Goal: Task Accomplishment & Management: Use online tool/utility

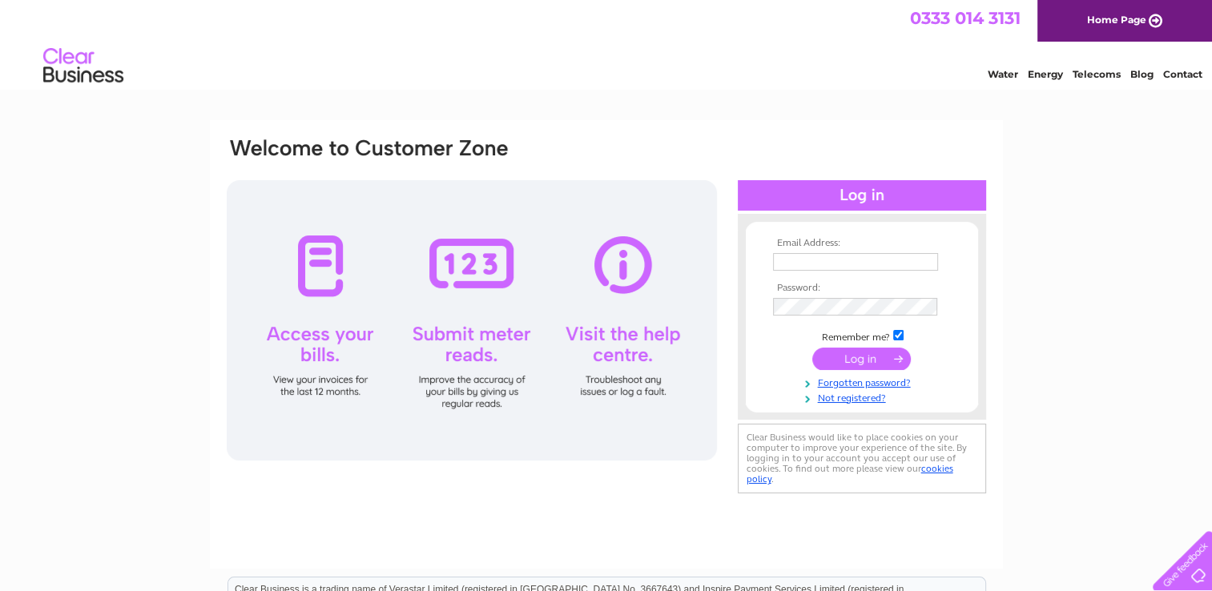
type input "thestepsbar@yahoo.com"
click at [864, 353] on input "submit" at bounding box center [861, 359] width 99 height 22
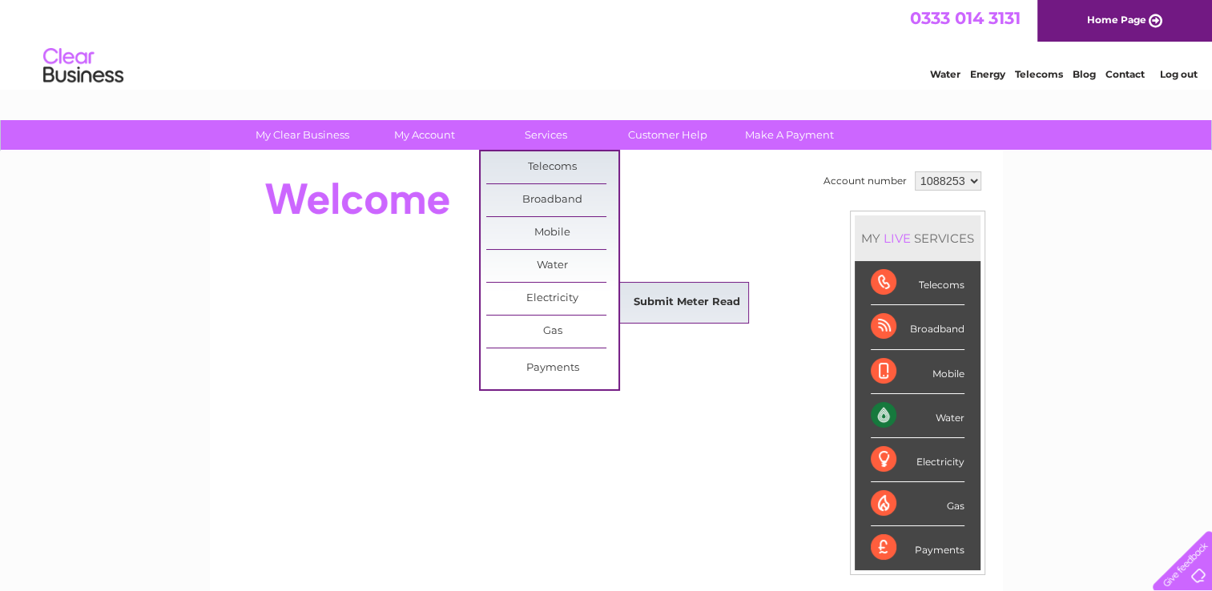
click at [676, 298] on link "Submit Meter Read" at bounding box center [687, 303] width 132 height 32
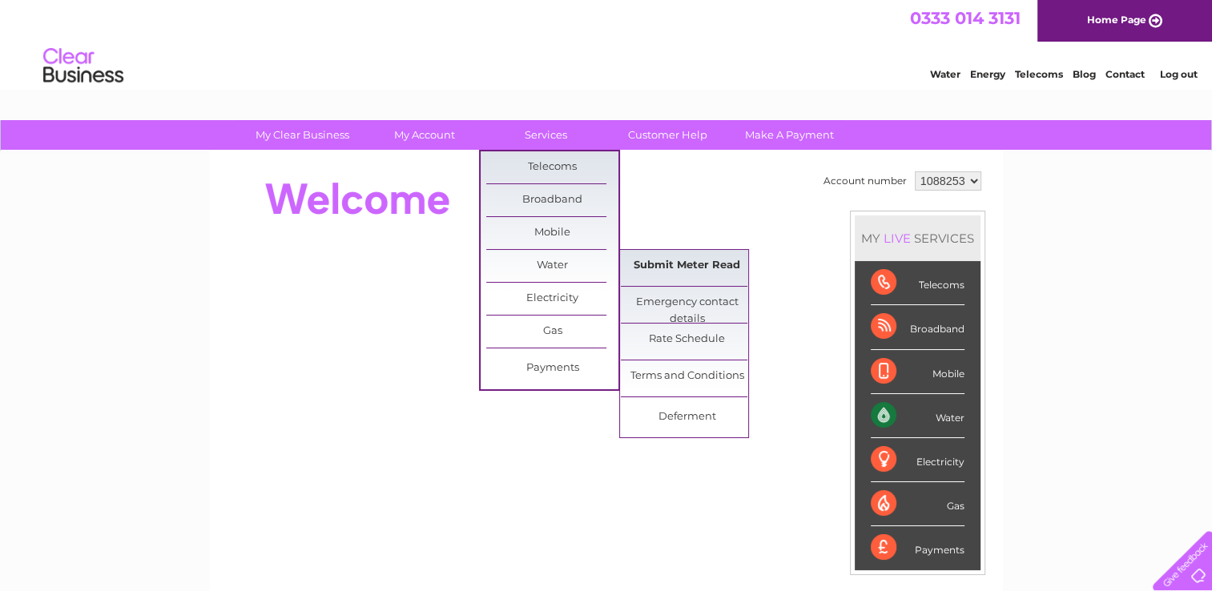
click at [679, 268] on link "Submit Meter Read" at bounding box center [687, 266] width 132 height 32
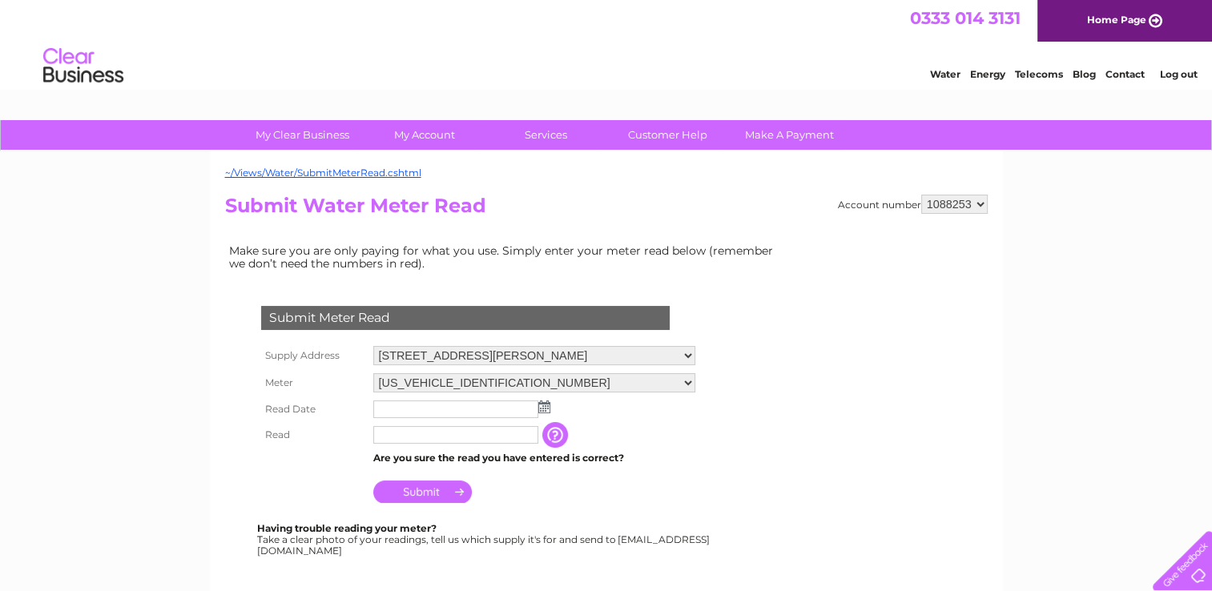
click at [545, 403] on img at bounding box center [544, 407] width 12 height 13
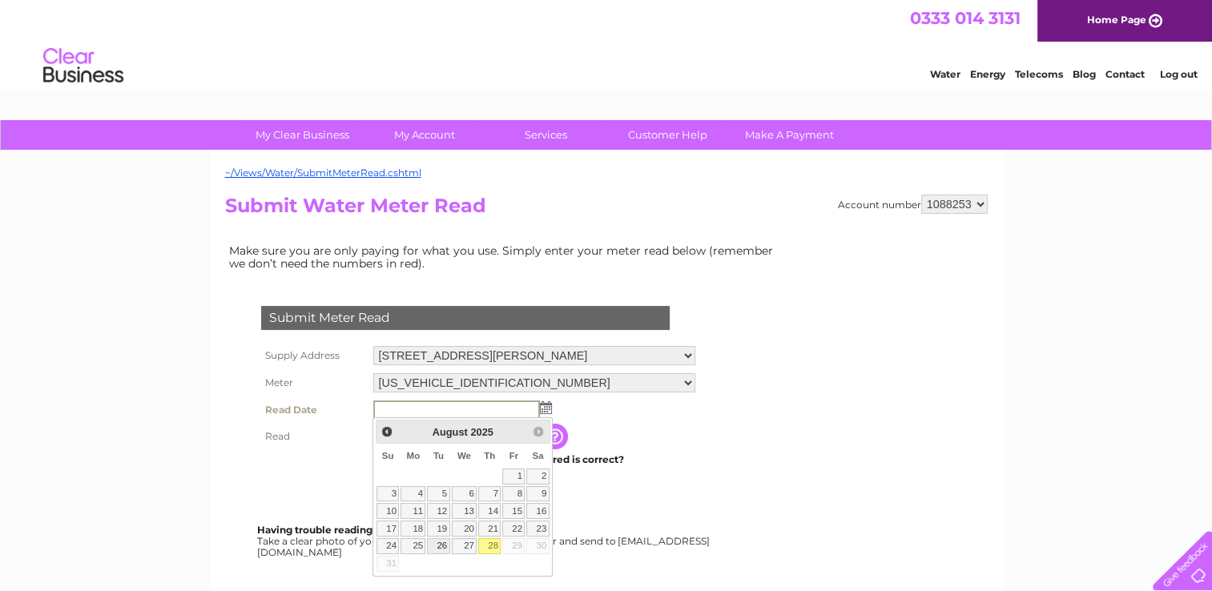
click at [436, 545] on link "26" at bounding box center [438, 546] width 22 height 16
type input "2025/08/26"
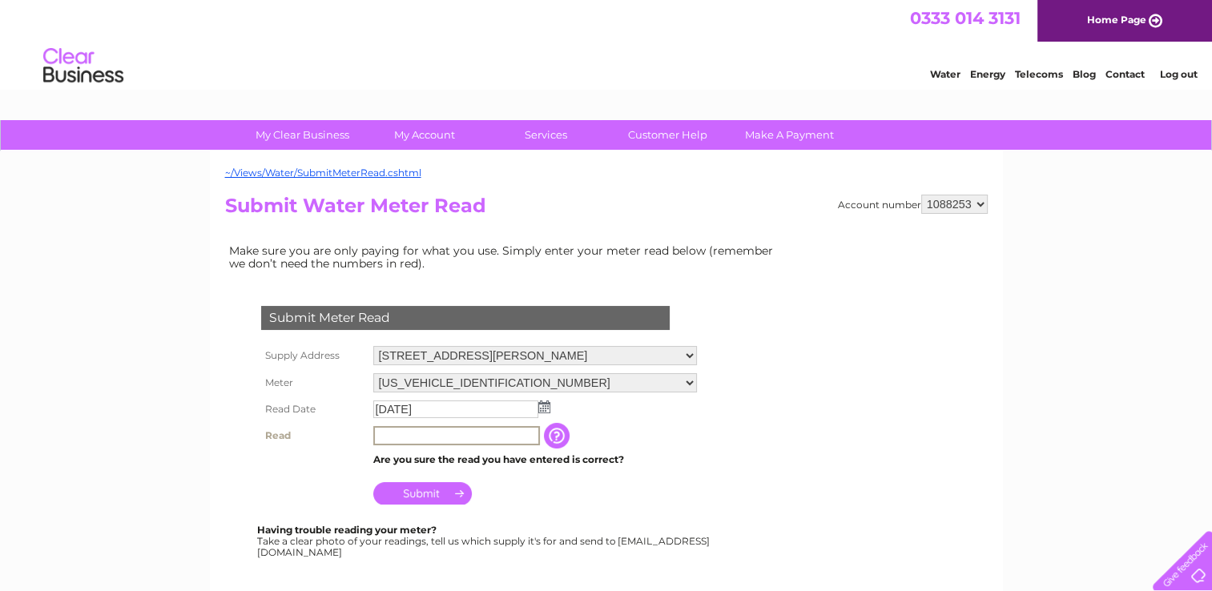
click at [414, 433] on input "text" at bounding box center [456, 435] width 167 height 19
type input "2411"
click at [439, 495] on input "Submit" at bounding box center [422, 493] width 99 height 22
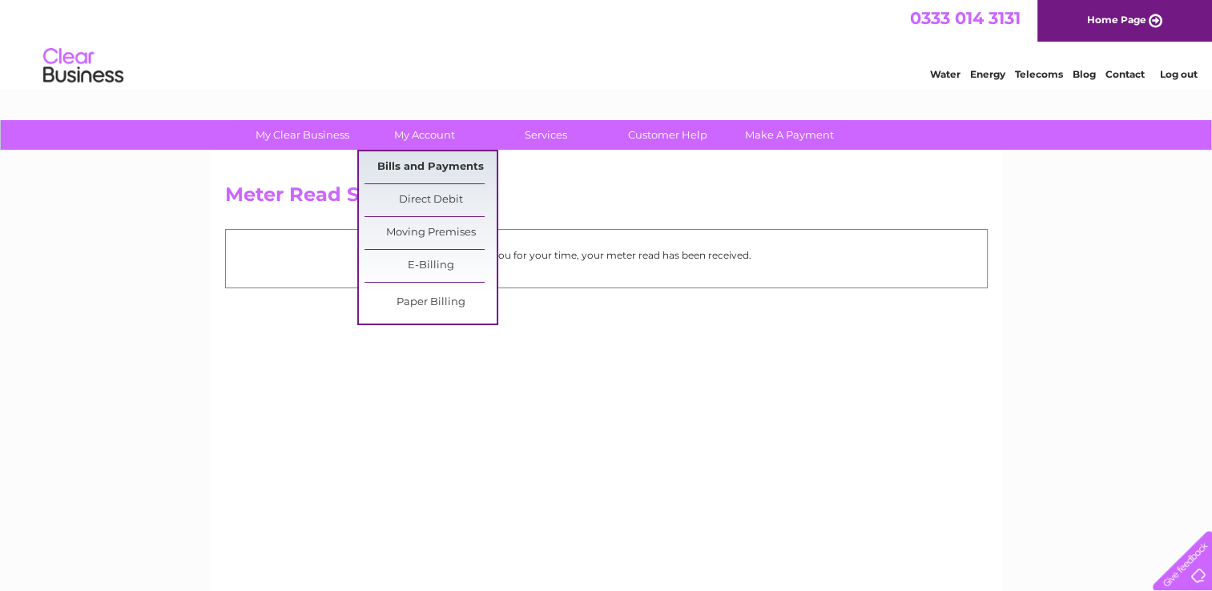
click at [434, 164] on link "Bills and Payments" at bounding box center [430, 167] width 132 height 32
